Goal: Information Seeking & Learning: Learn about a topic

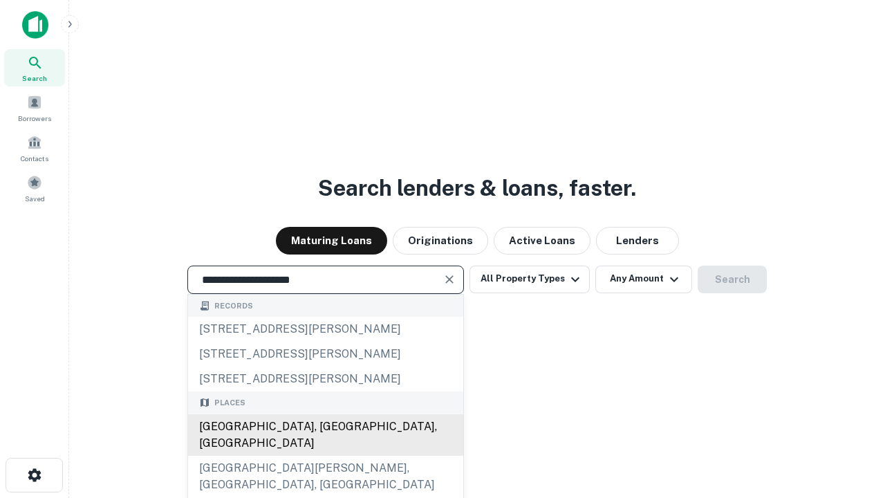
click at [325, 455] on div "[GEOGRAPHIC_DATA], [GEOGRAPHIC_DATA], [GEOGRAPHIC_DATA]" at bounding box center [325, 434] width 275 height 41
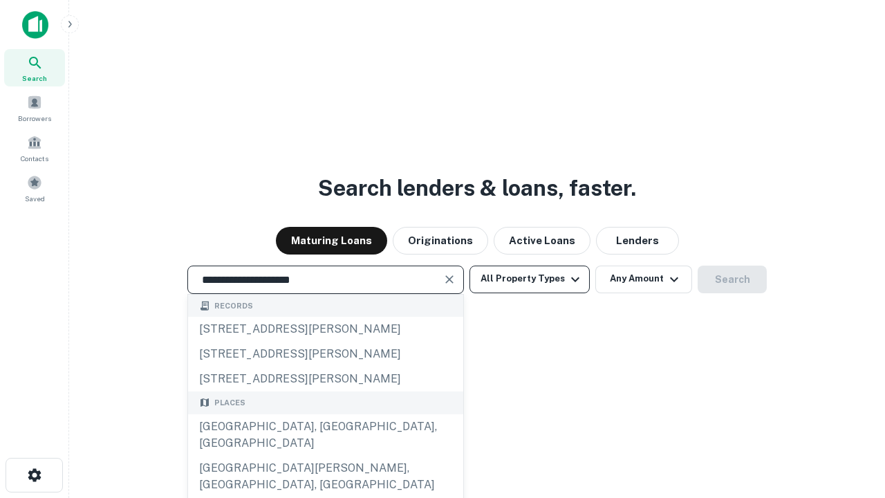
type input "**********"
click at [529, 279] on button "All Property Types" at bounding box center [529, 279] width 120 height 28
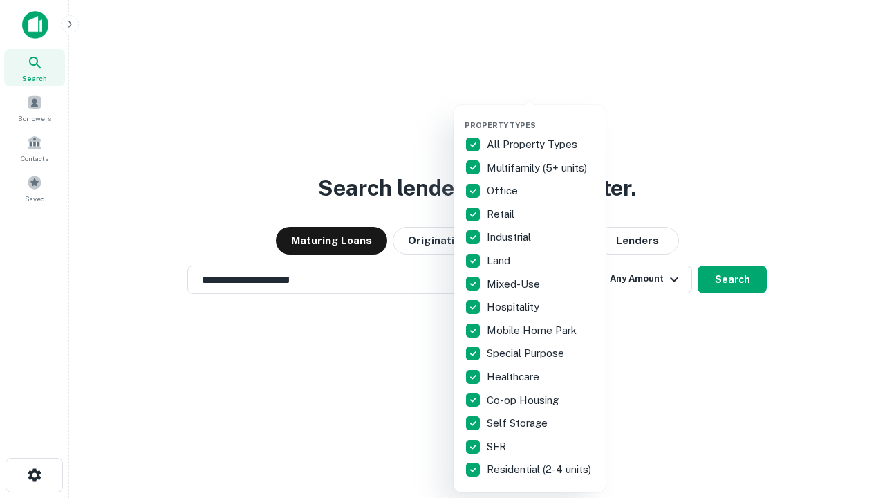
click at [540, 116] on button "button" at bounding box center [540, 116] width 152 height 1
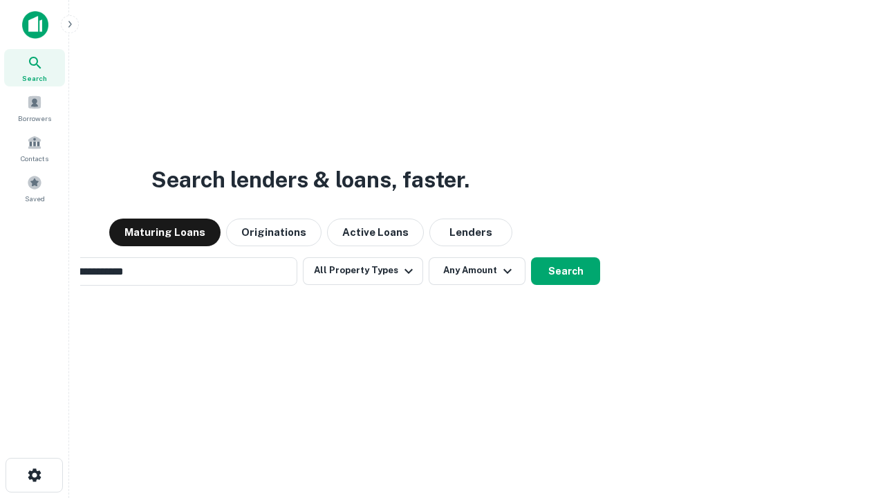
scroll to position [21, 0]
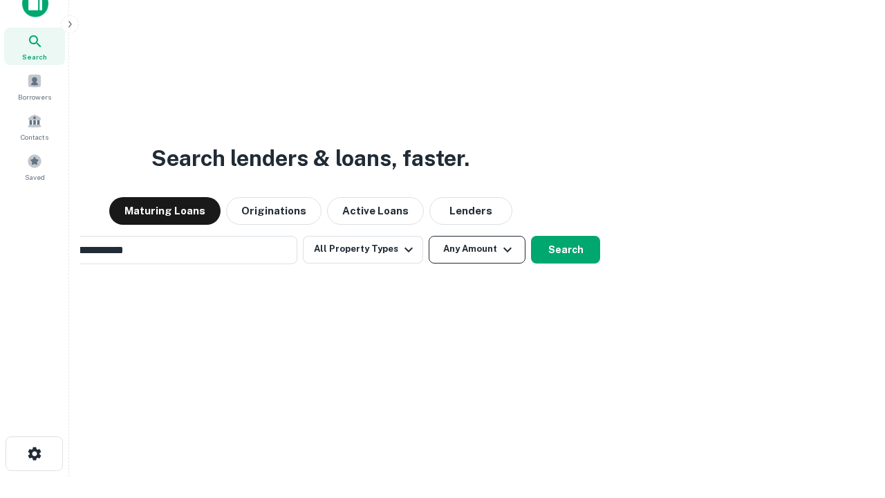
click at [429, 236] on button "Any Amount" at bounding box center [477, 250] width 97 height 28
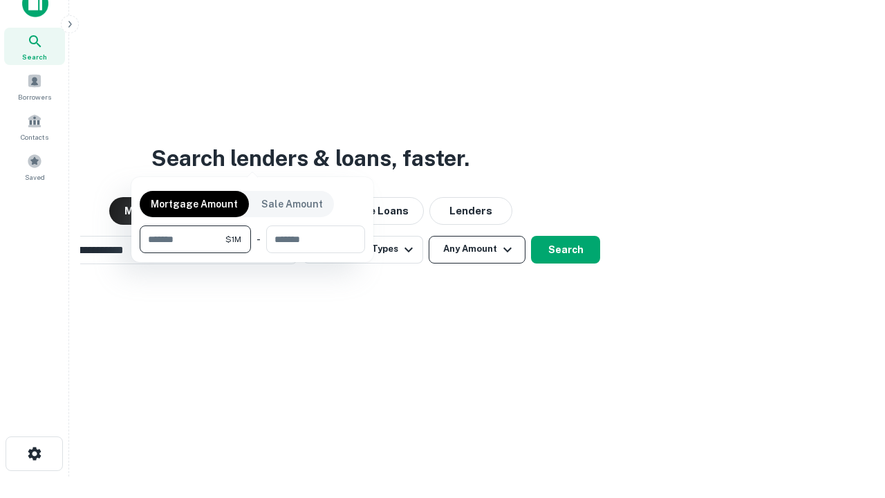
scroll to position [22, 0]
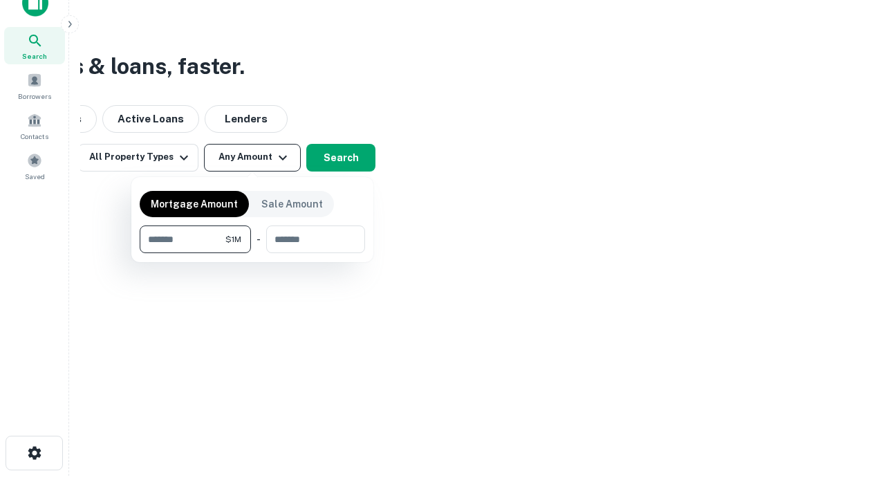
type input "*******"
click at [252, 253] on button "button" at bounding box center [252, 253] width 225 height 1
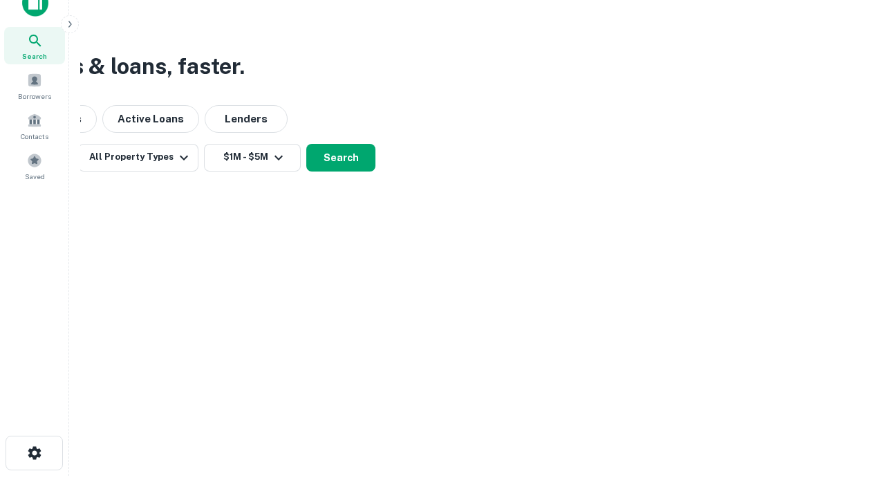
scroll to position [21, 0]
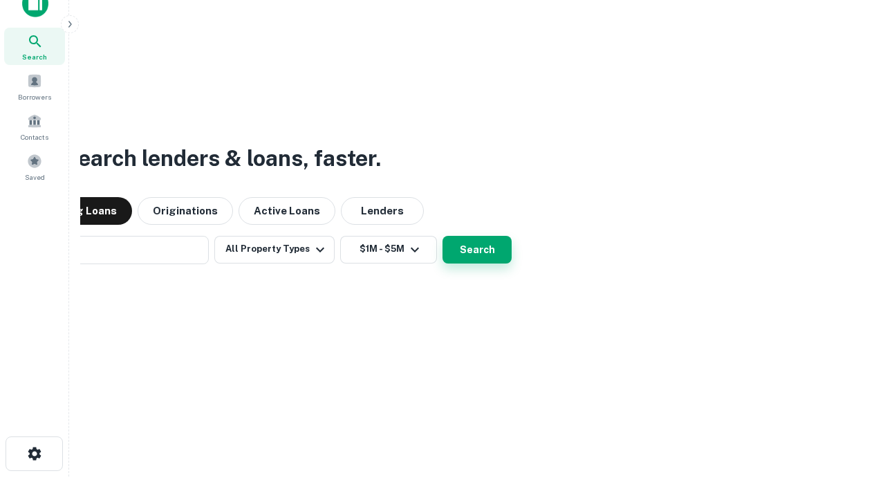
click at [442, 236] on button "Search" at bounding box center [476, 250] width 69 height 28
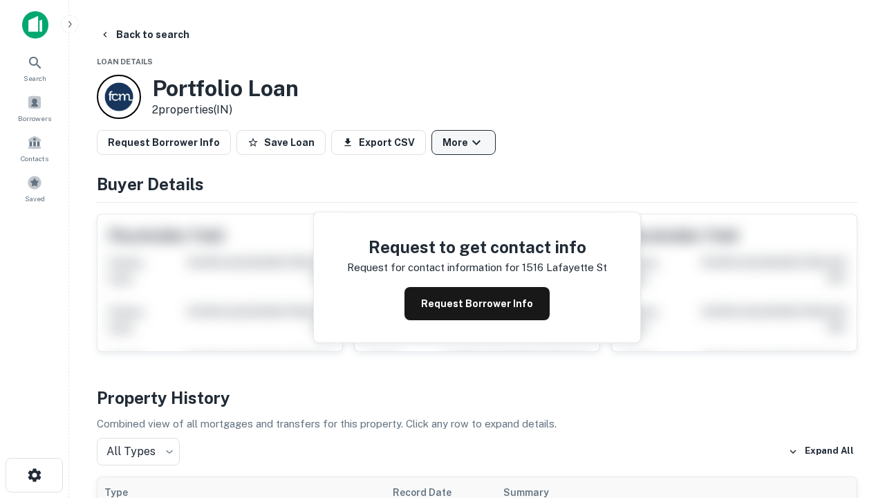
click at [463, 142] on button "More" at bounding box center [463, 142] width 64 height 25
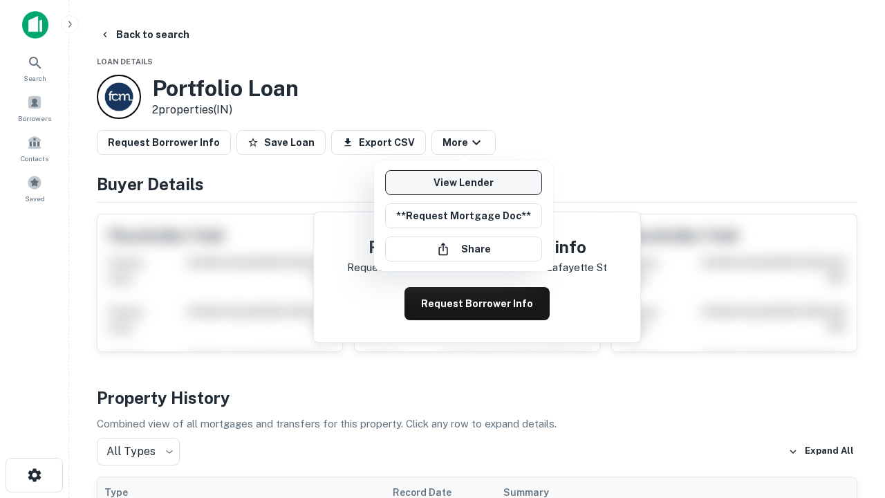
click at [463, 182] on link "View Lender" at bounding box center [463, 182] width 157 height 25
